Goal: Check status: Check status

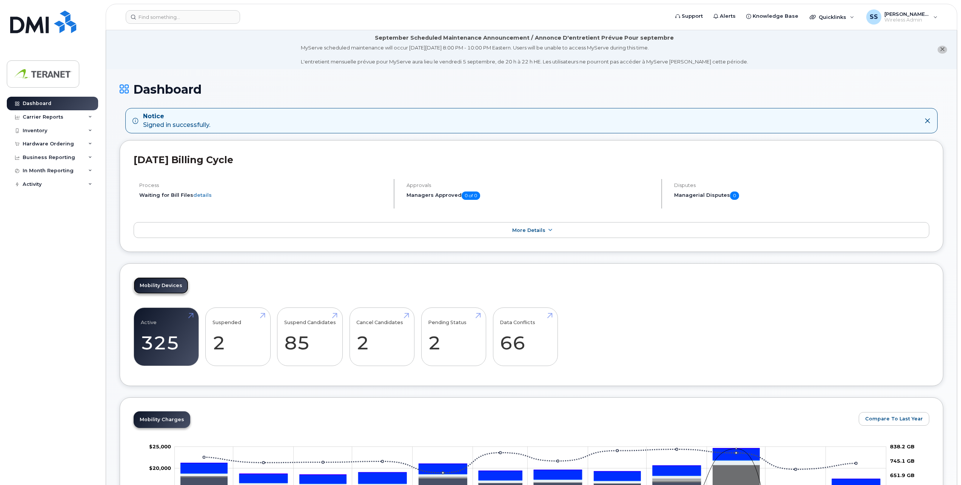
click at [158, 283] on link "Mobility Devices" at bounding box center [161, 285] width 55 height 17
click at [173, 319] on link "Active 325 -7%" at bounding box center [166, 337] width 51 height 50
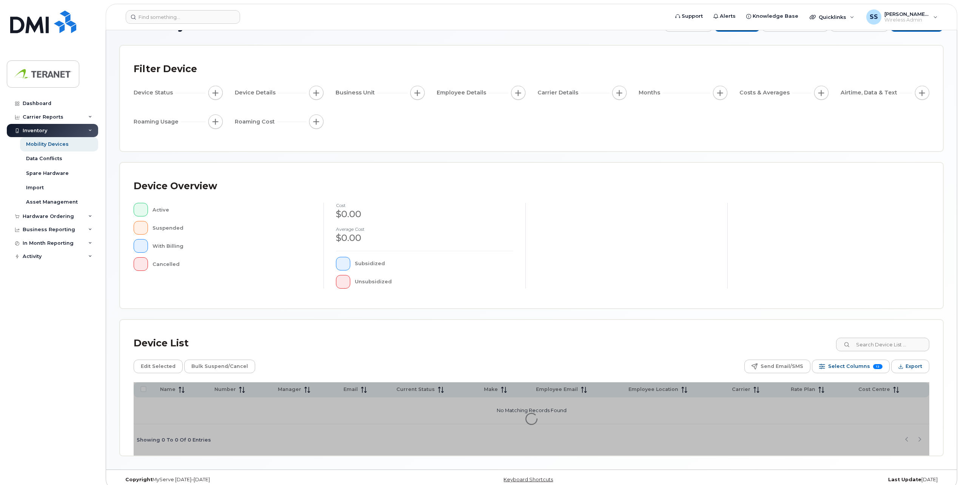
scroll to position [33, 0]
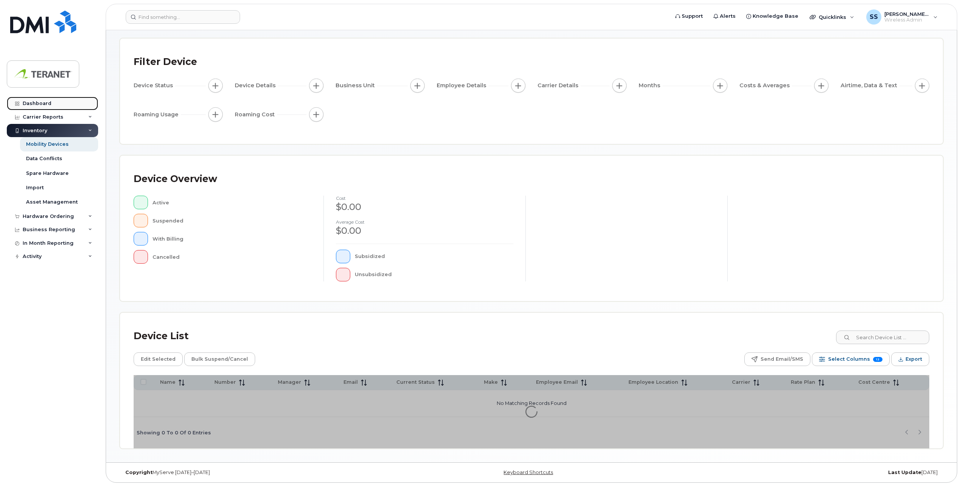
click at [37, 104] on div "Dashboard" at bounding box center [37, 103] width 29 height 6
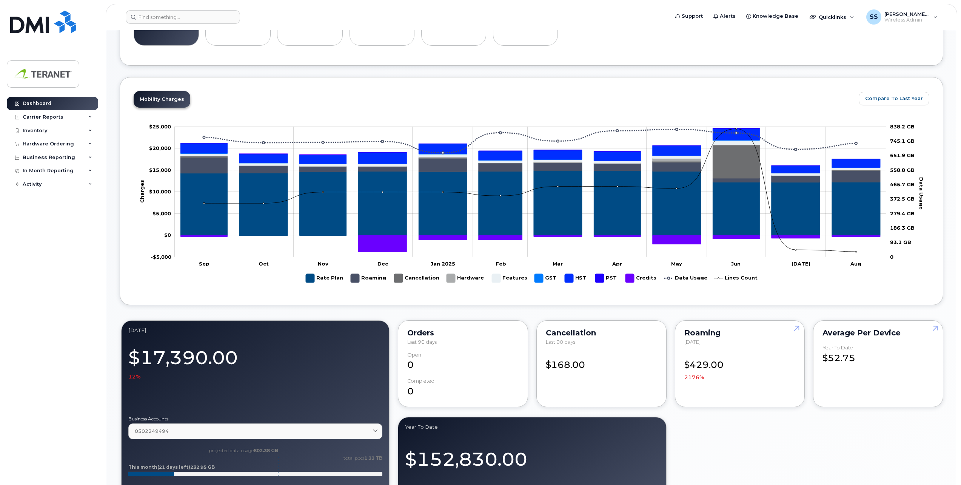
scroll to position [302, 0]
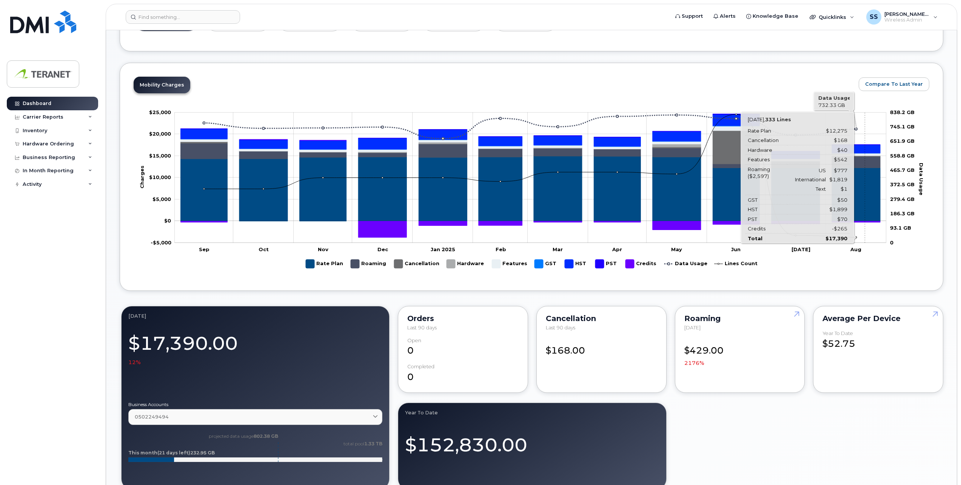
click at [865, 162] on icon "Roaming" at bounding box center [856, 161] width 48 height 11
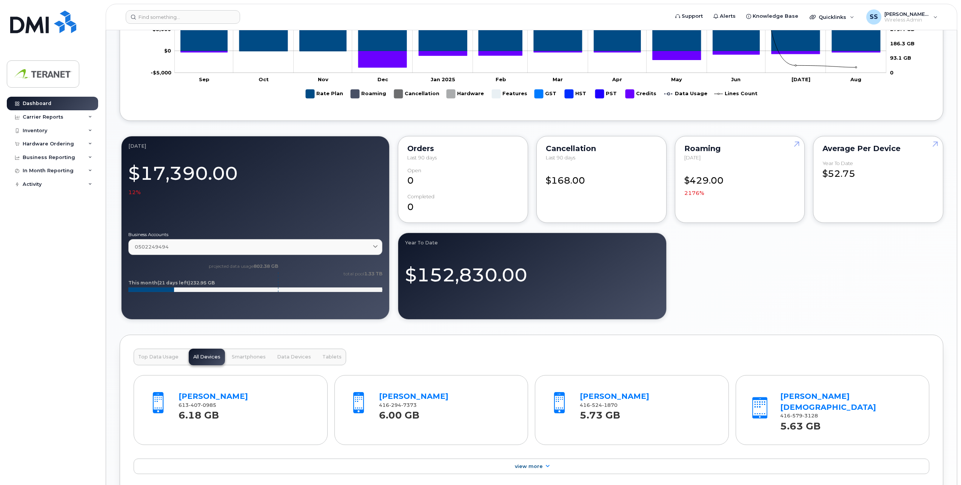
scroll to position [376, 0]
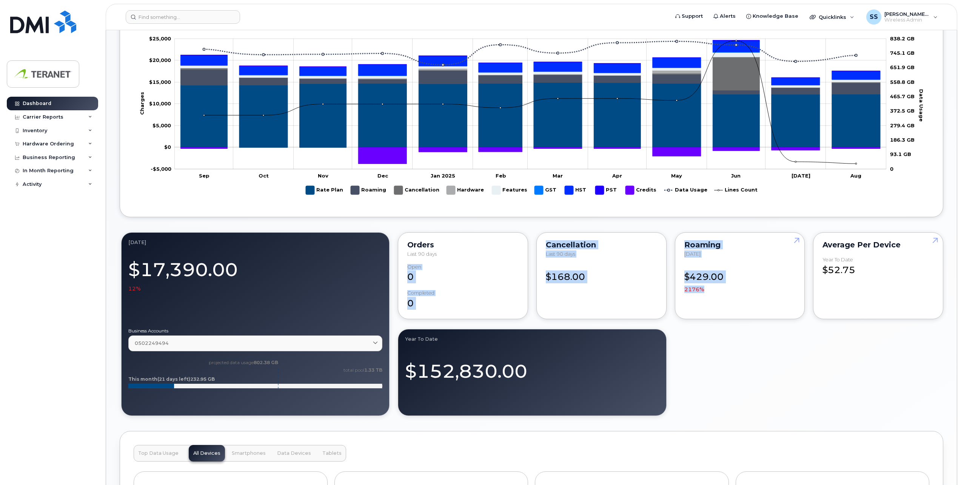
drag, startPoint x: 503, startPoint y: 250, endPoint x: 739, endPoint y: 338, distance: 251.8
click at [736, 337] on div "August 2025 $17,390.00 12% Business Accounts 0502249494 0502249494 Data usage: …" at bounding box center [532, 324] width 824 height 187
drag, startPoint x: 739, startPoint y: 338, endPoint x: 748, endPoint y: 340, distance: 9.3
click at [748, 340] on div "August 2025 $17,390.00 12% Business Accounts 0502249494 0502249494 Data usage: …" at bounding box center [532, 324] width 824 height 187
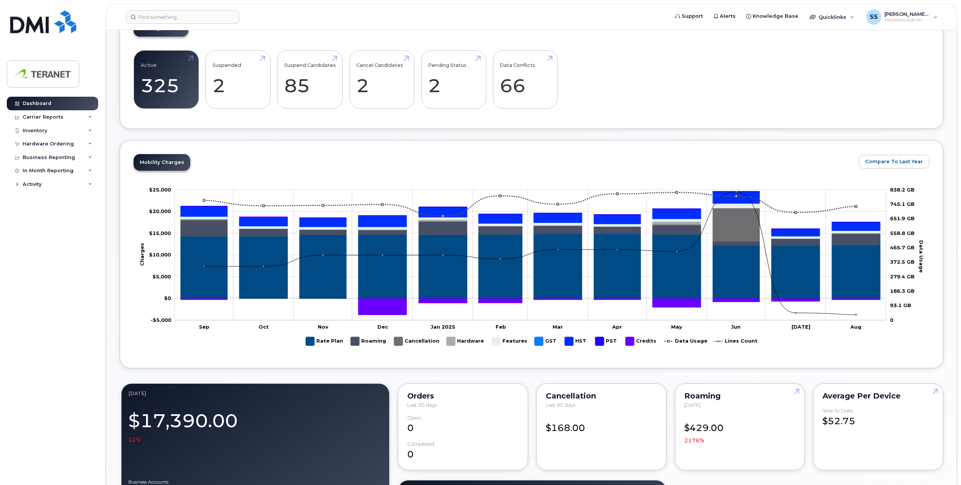
click at [662, 128] on div "Mobility Devices Active 325 -7% Suspended 2 -71% Suspend Candidates 85 Cancel C…" at bounding box center [532, 67] width 824 height 123
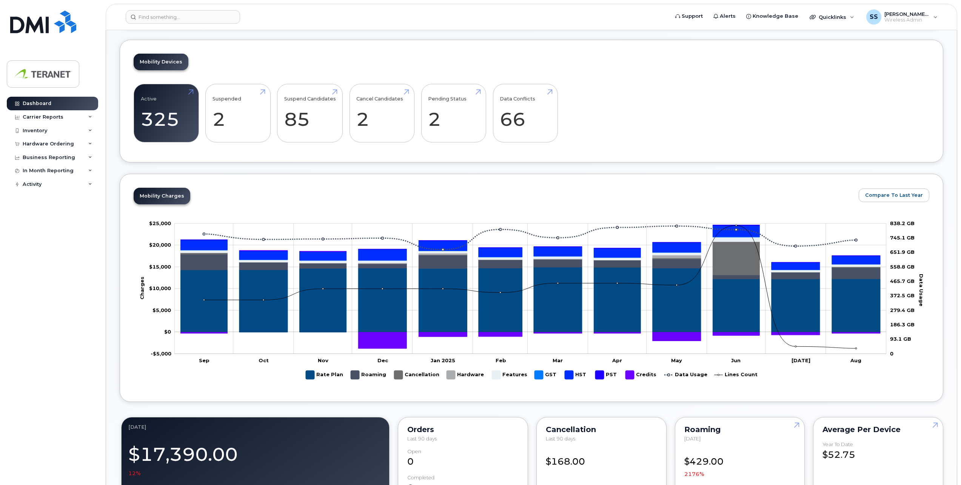
scroll to position [262, 0]
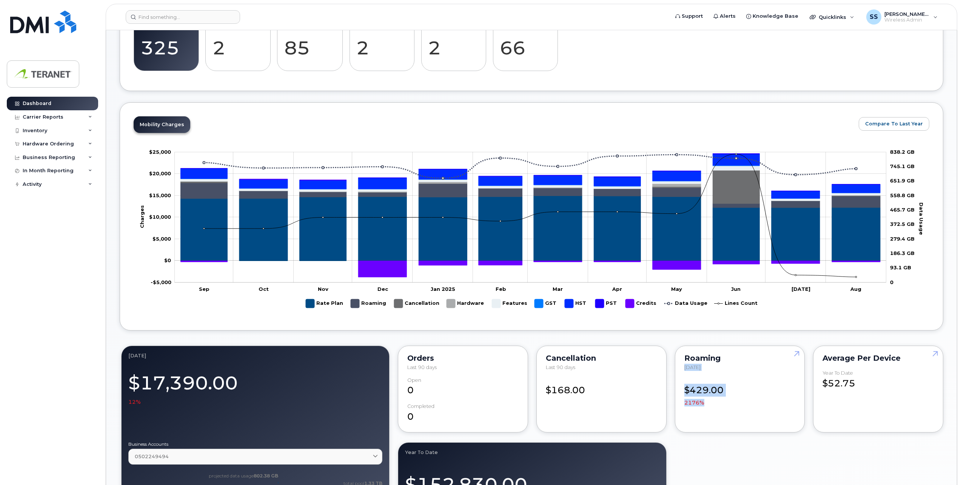
drag, startPoint x: 683, startPoint y: 365, endPoint x: 731, endPoint y: 412, distance: 66.8
click at [731, 412] on div "Roaming August 2025 $429.00 2176%" at bounding box center [740, 388] width 130 height 87
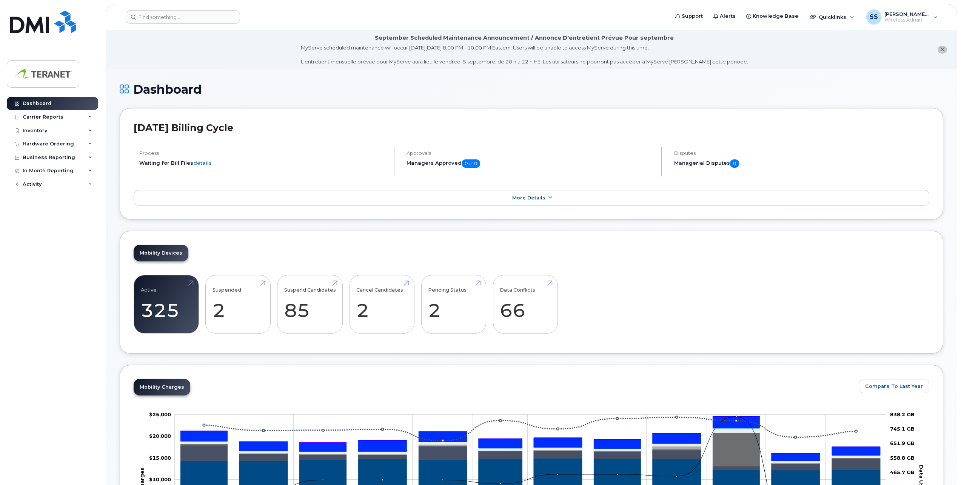
scroll to position [113, 0]
